Goal: Task Accomplishment & Management: Manage account settings

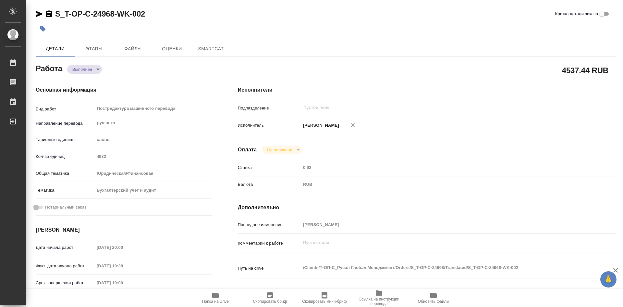
type textarea "x"
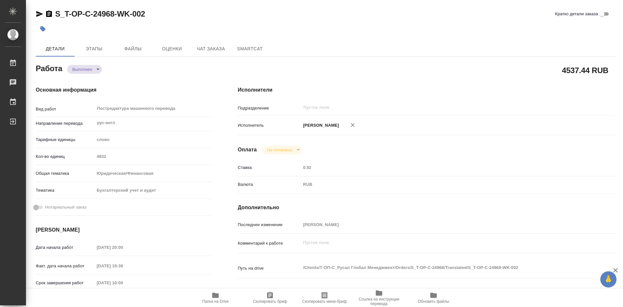
type textarea "x"
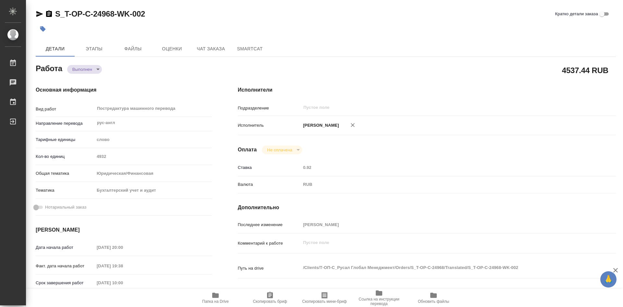
type textarea "x"
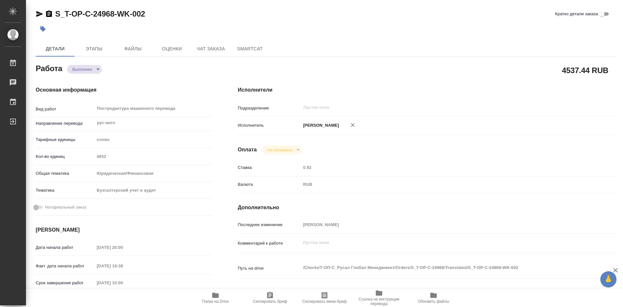
type textarea "x"
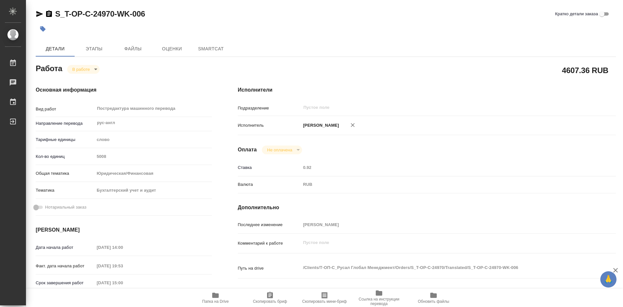
type textarea "x"
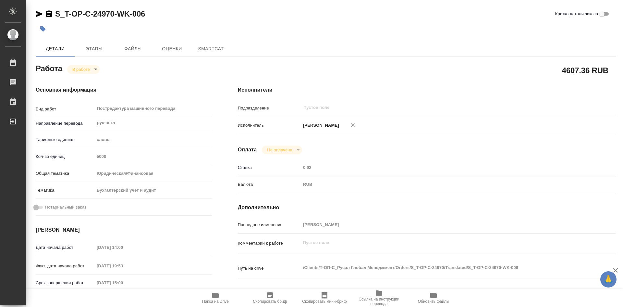
type textarea "x"
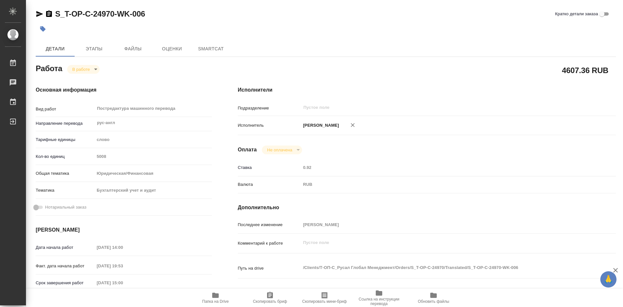
type textarea "x"
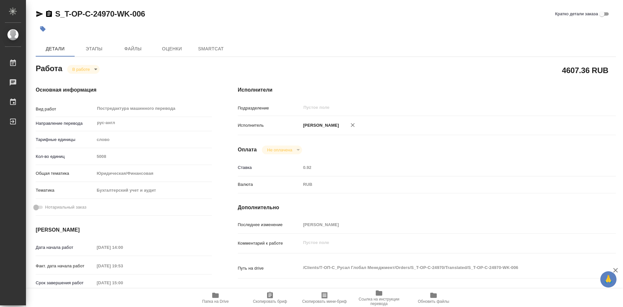
type textarea "x"
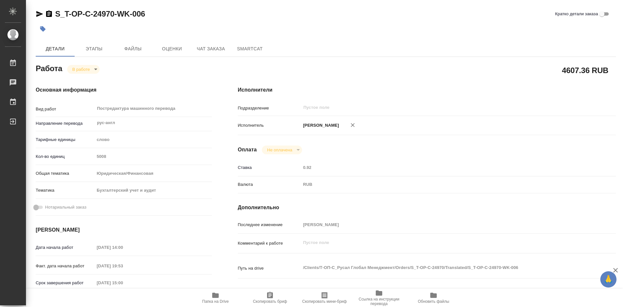
click at [95, 68] on body "🙏 .cls-1 fill:#fff; AWATERA [PERSON_NAME] Работы Чаты График Выйти S_T-OP-C-249…" at bounding box center [311, 153] width 623 height 307
type textarea "x"
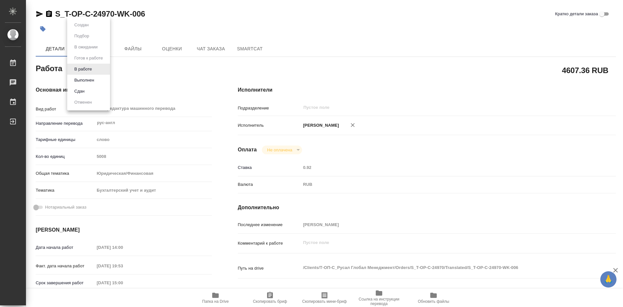
type textarea "x"
click at [92, 78] on button "Выполнен" at bounding box center [84, 80] width 24 height 7
type textarea "x"
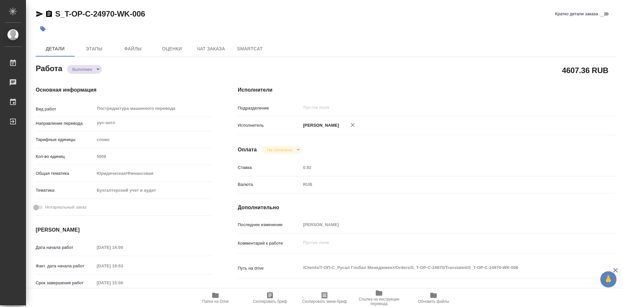
type textarea "x"
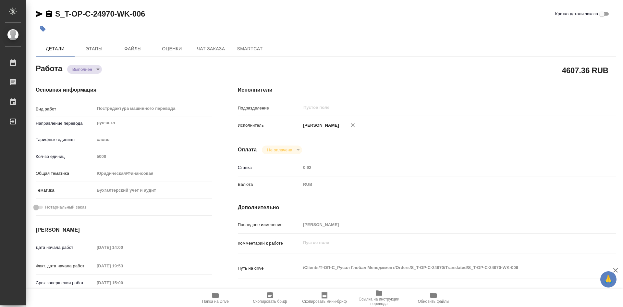
type textarea "x"
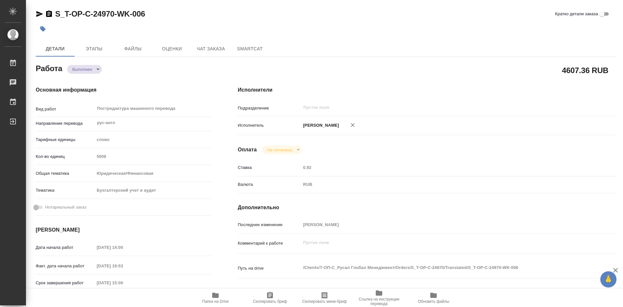
type textarea "x"
click at [218, 294] on icon "button" at bounding box center [215, 295] width 6 height 5
